Goal: Book appointment/travel/reservation

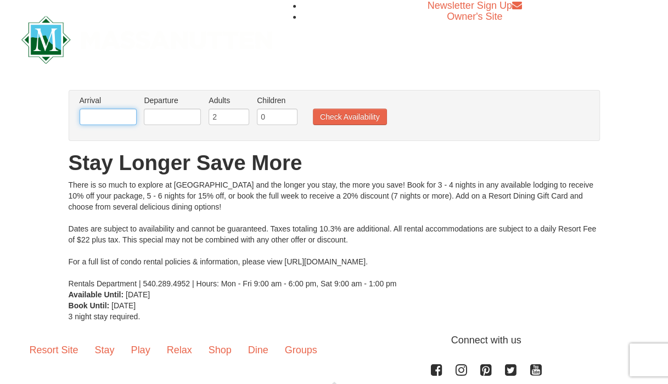
click at [118, 121] on input "text" at bounding box center [108, 117] width 57 height 16
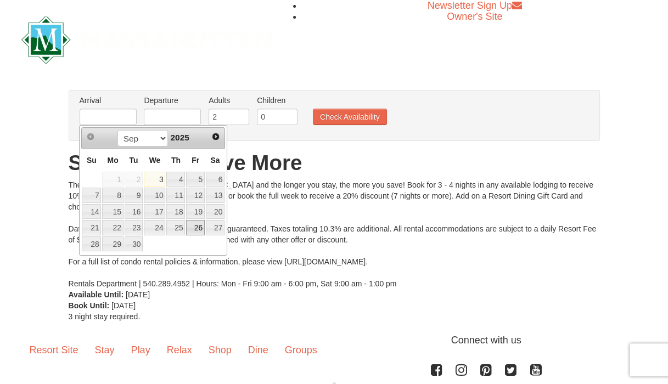
click at [204, 227] on link "26" at bounding box center [195, 227] width 19 height 15
type input "[DATE]"
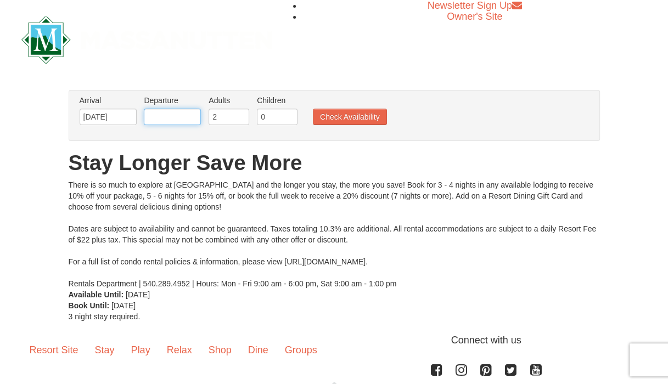
click at [177, 119] on input "text" at bounding box center [172, 117] width 57 height 16
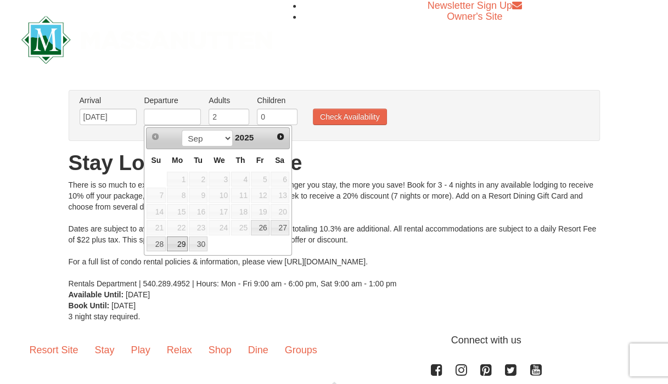
click at [184, 245] on link "29" at bounding box center [177, 244] width 21 height 15
type input "[DATE]"
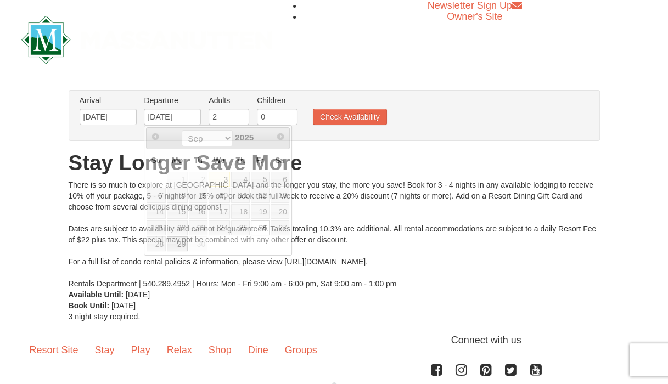
click at [184, 245] on body "Browser Not Supported We notice you are using a browser which will not provide …" at bounding box center [334, 239] width 668 height 479
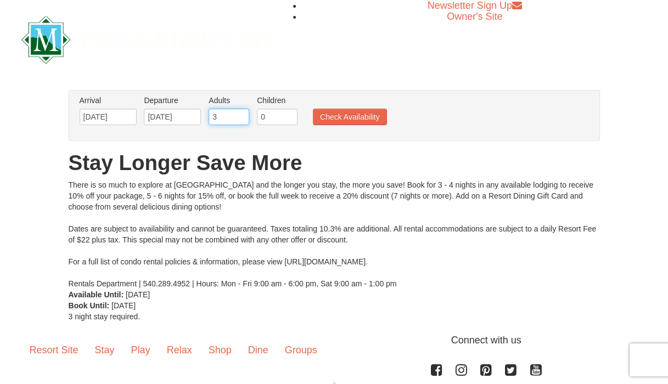
click at [242, 113] on input "3" at bounding box center [229, 117] width 41 height 16
click at [242, 113] on input "7" at bounding box center [229, 117] width 41 height 16
click at [239, 121] on input "6" at bounding box center [229, 117] width 41 height 16
click at [239, 121] on input "5" at bounding box center [229, 117] width 41 height 16
type input "4"
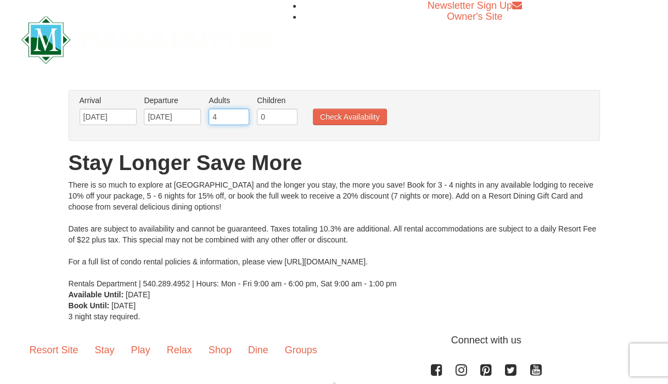
click at [239, 121] on input "4" at bounding box center [229, 117] width 41 height 16
click at [326, 118] on button "Check Availability" at bounding box center [350, 117] width 74 height 16
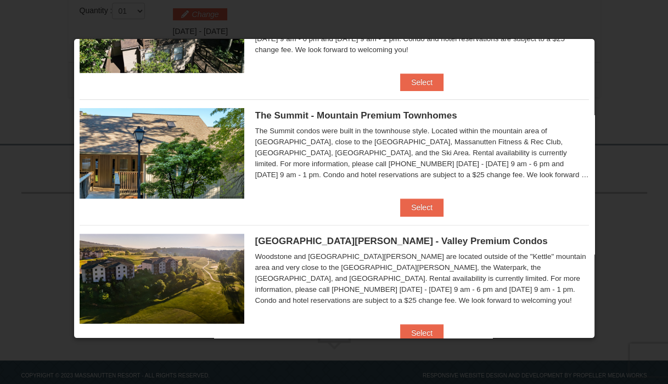
scroll to position [370, 0]
